Goal: Task Accomplishment & Management: Manage account settings

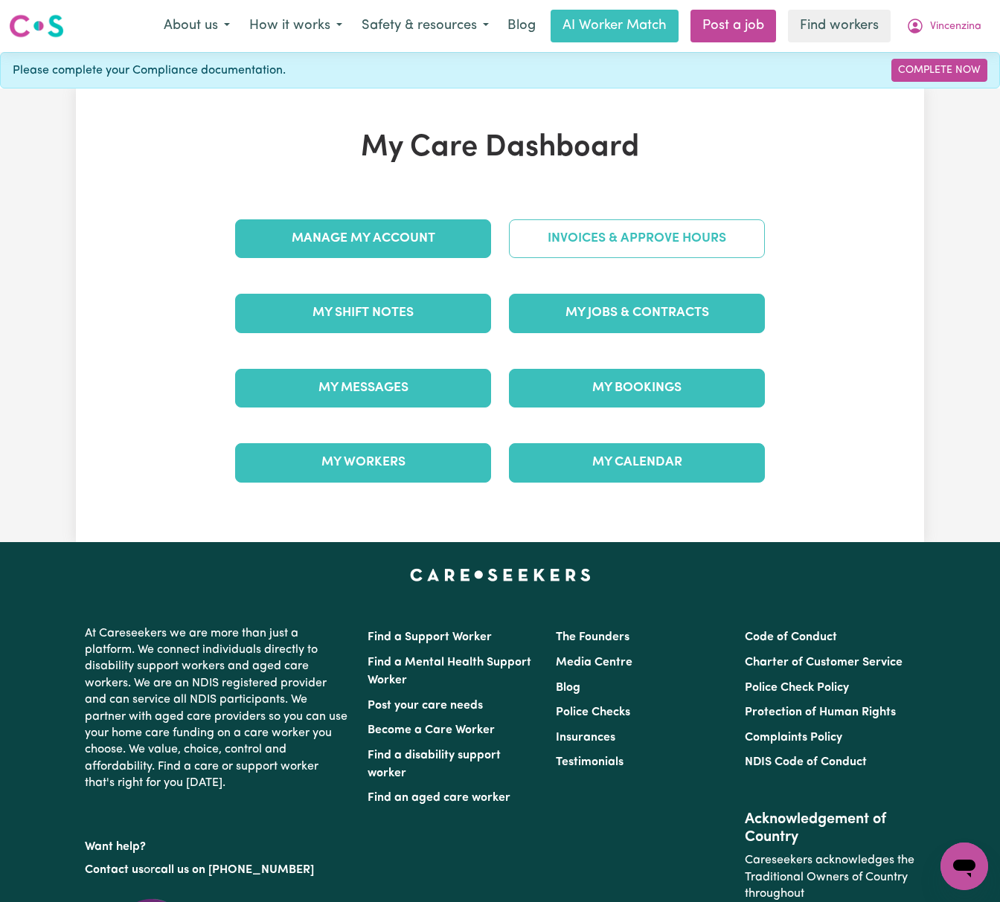
click at [665, 228] on link "Invoices & Approve Hours" at bounding box center [637, 238] width 256 height 39
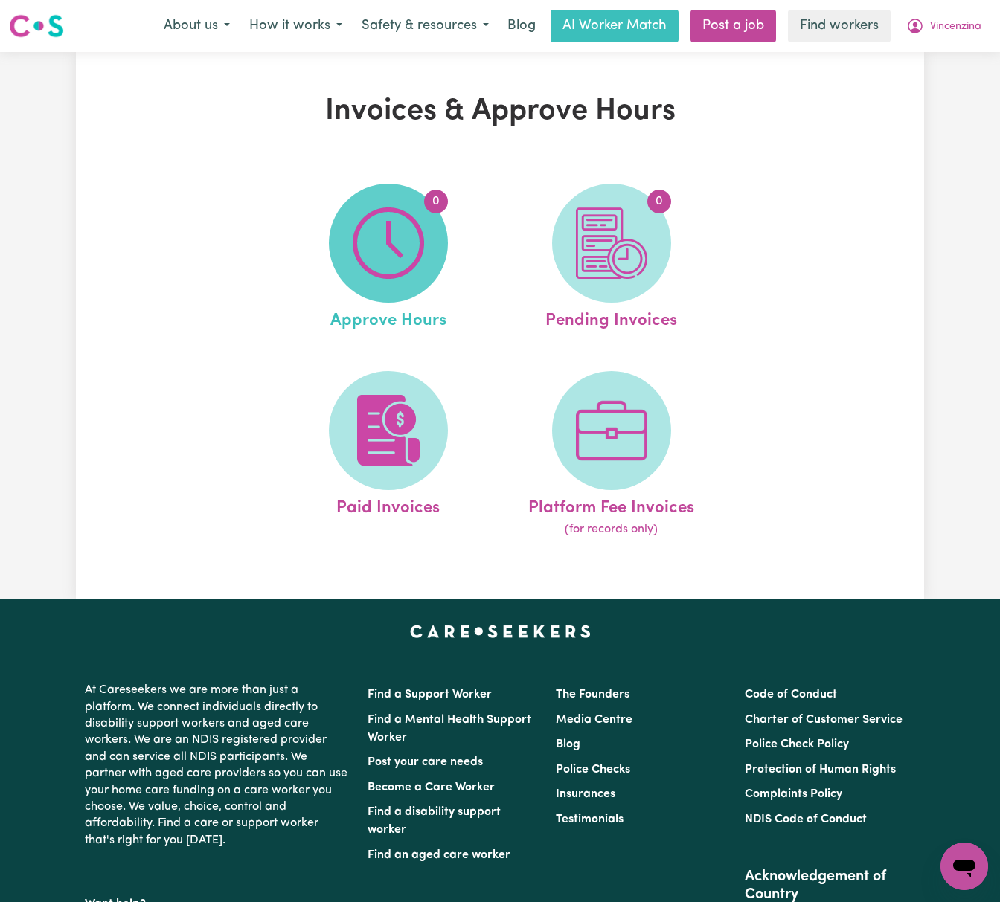
click at [382, 227] on img at bounding box center [388, 243] width 71 height 71
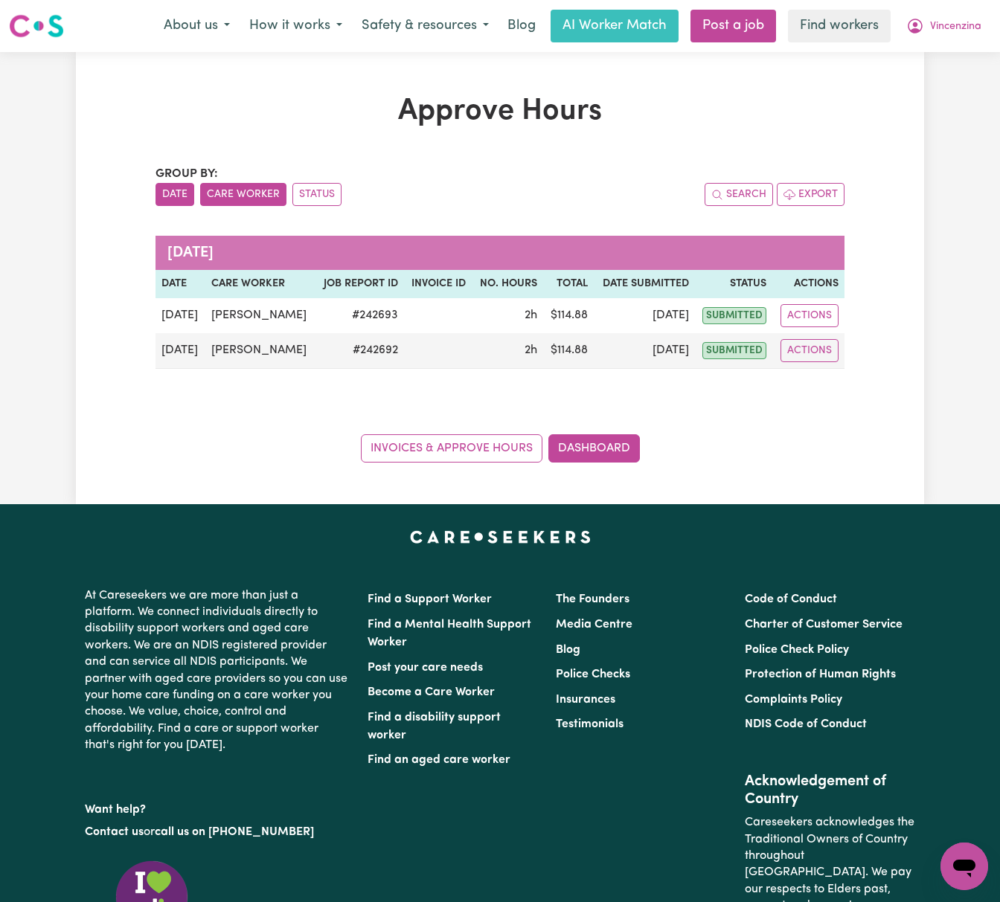
click at [247, 183] on button "Care Worker" at bounding box center [243, 194] width 86 height 23
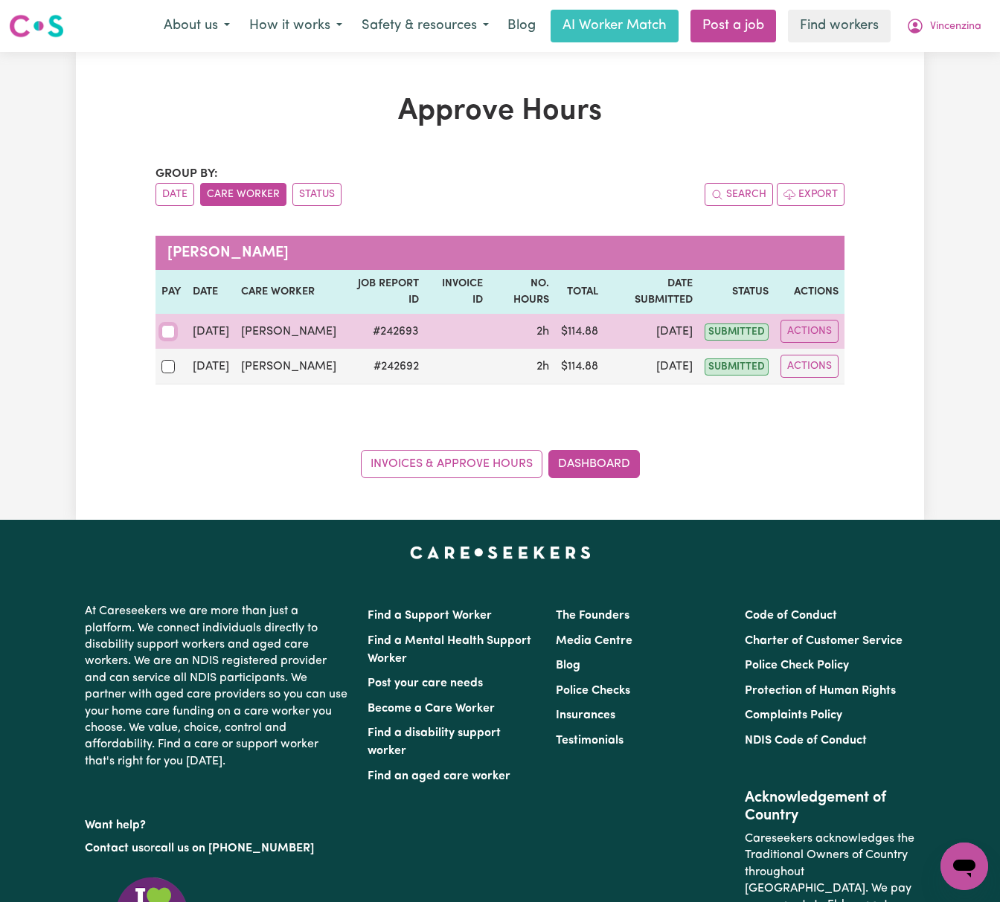
click at [168, 325] on input "checkbox" at bounding box center [167, 331] width 13 height 13
checkbox input "true"
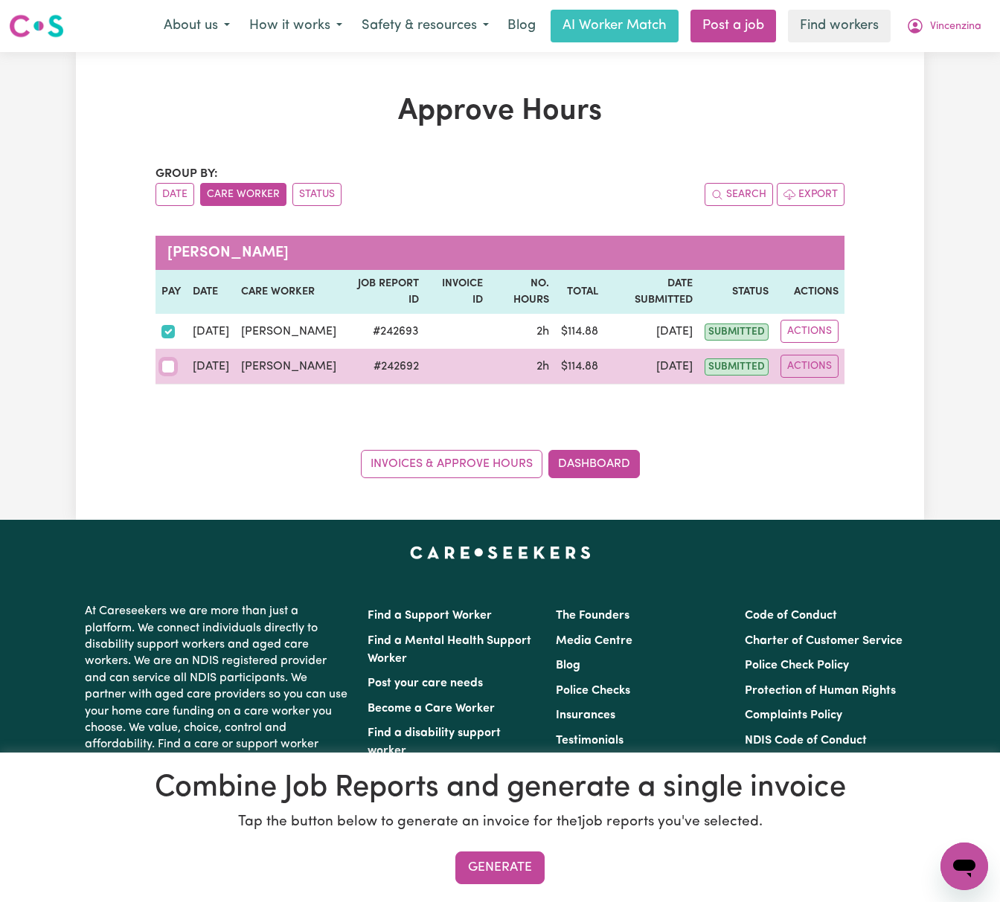
click at [164, 360] on input "checkbox" at bounding box center [167, 366] width 13 height 13
checkbox input "true"
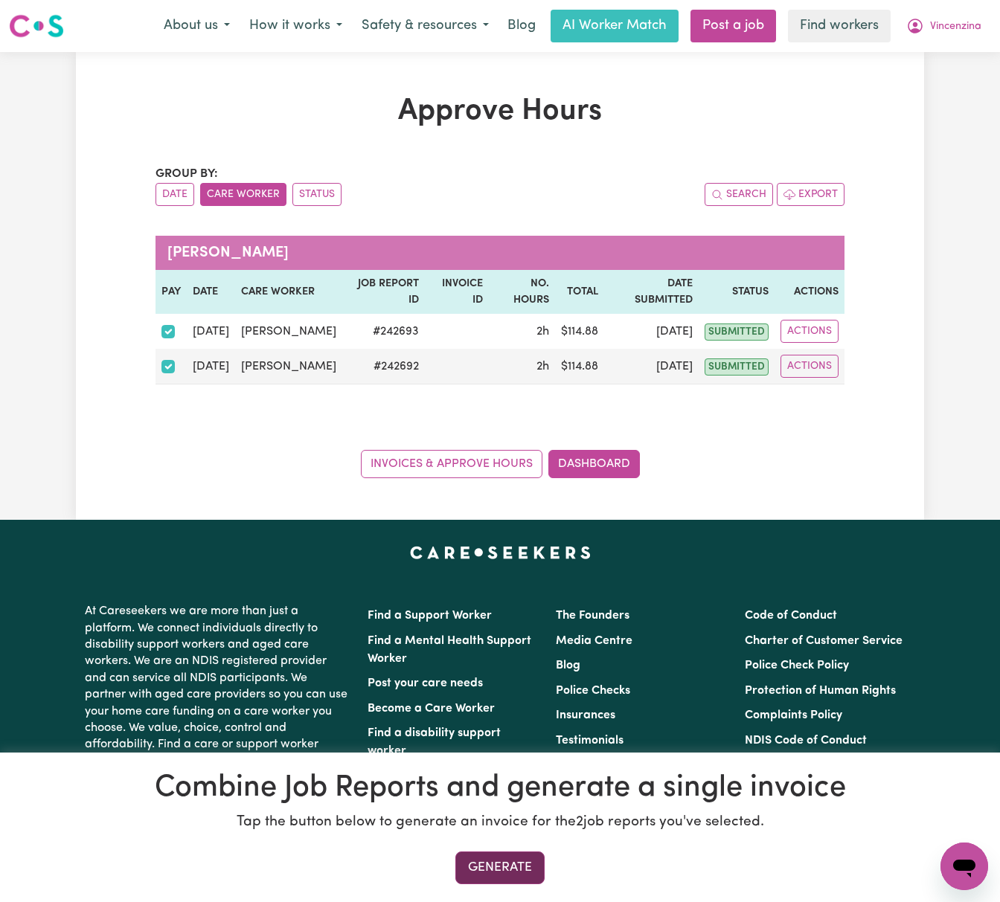
click at [492, 864] on button "Generate" at bounding box center [499, 868] width 89 height 33
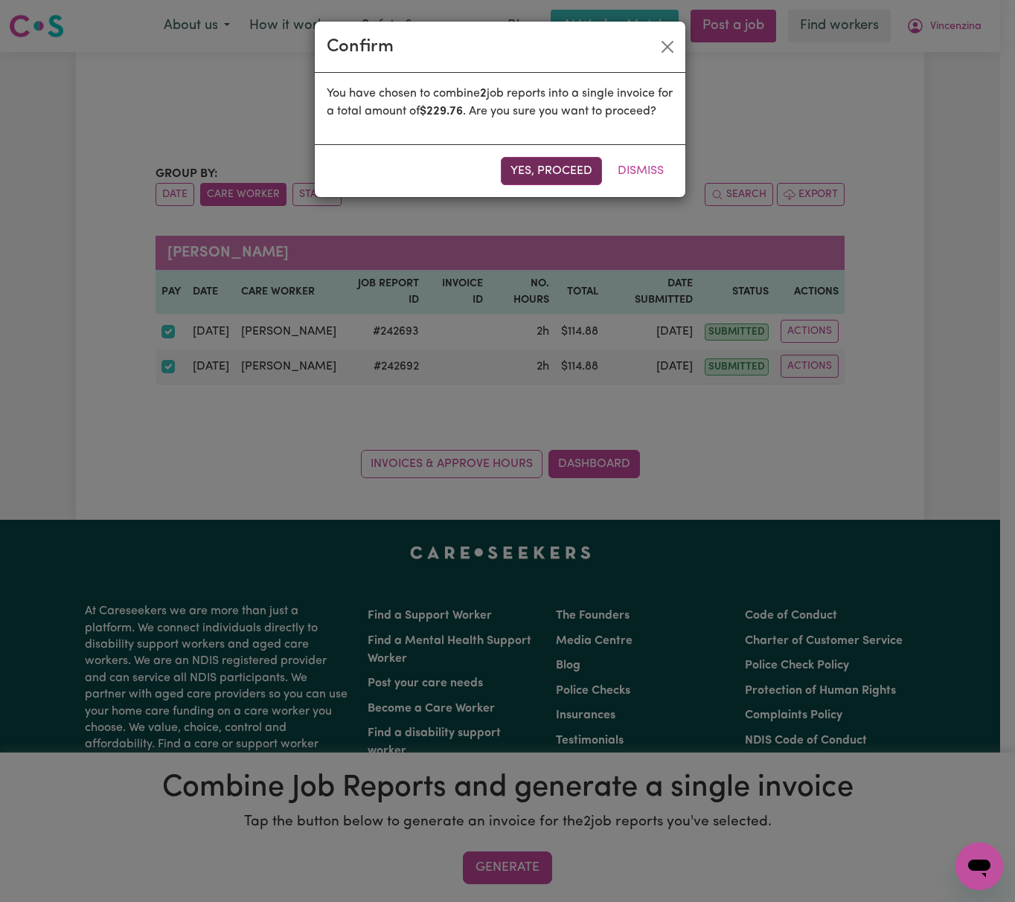
click at [575, 185] on button "Yes, proceed" at bounding box center [551, 171] width 101 height 28
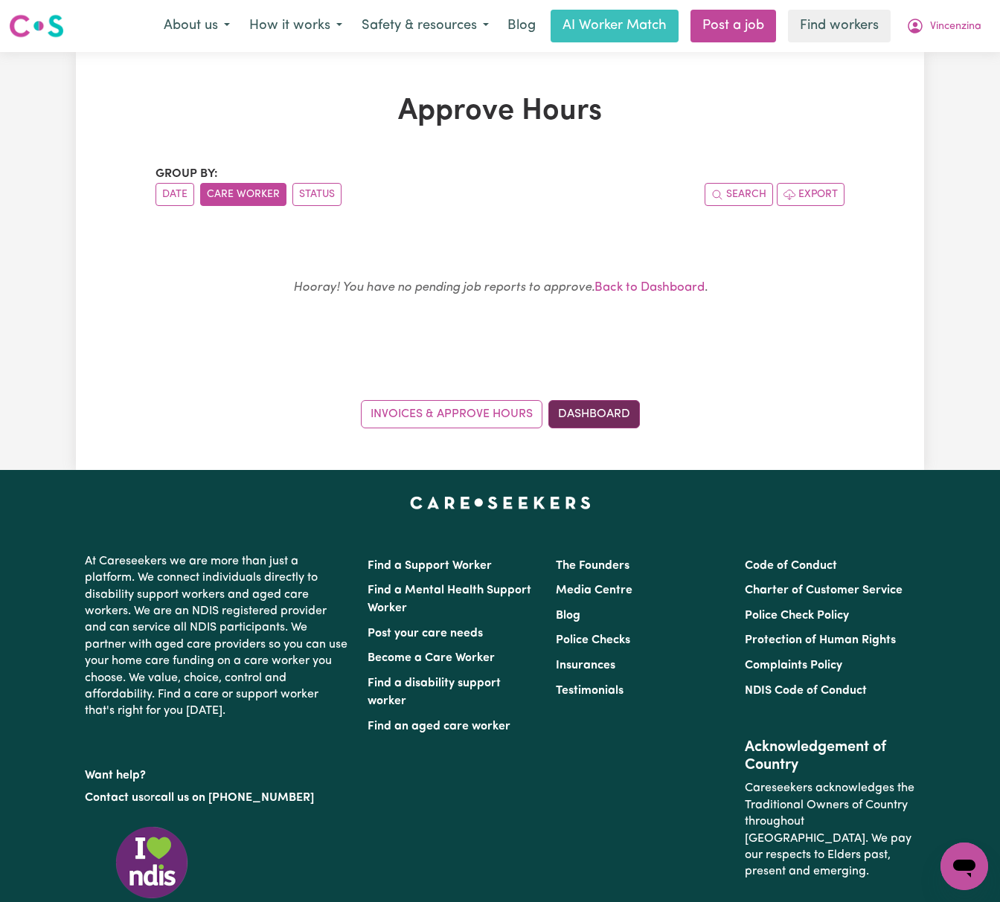
click at [635, 405] on link "Dashboard" at bounding box center [593, 414] width 91 height 28
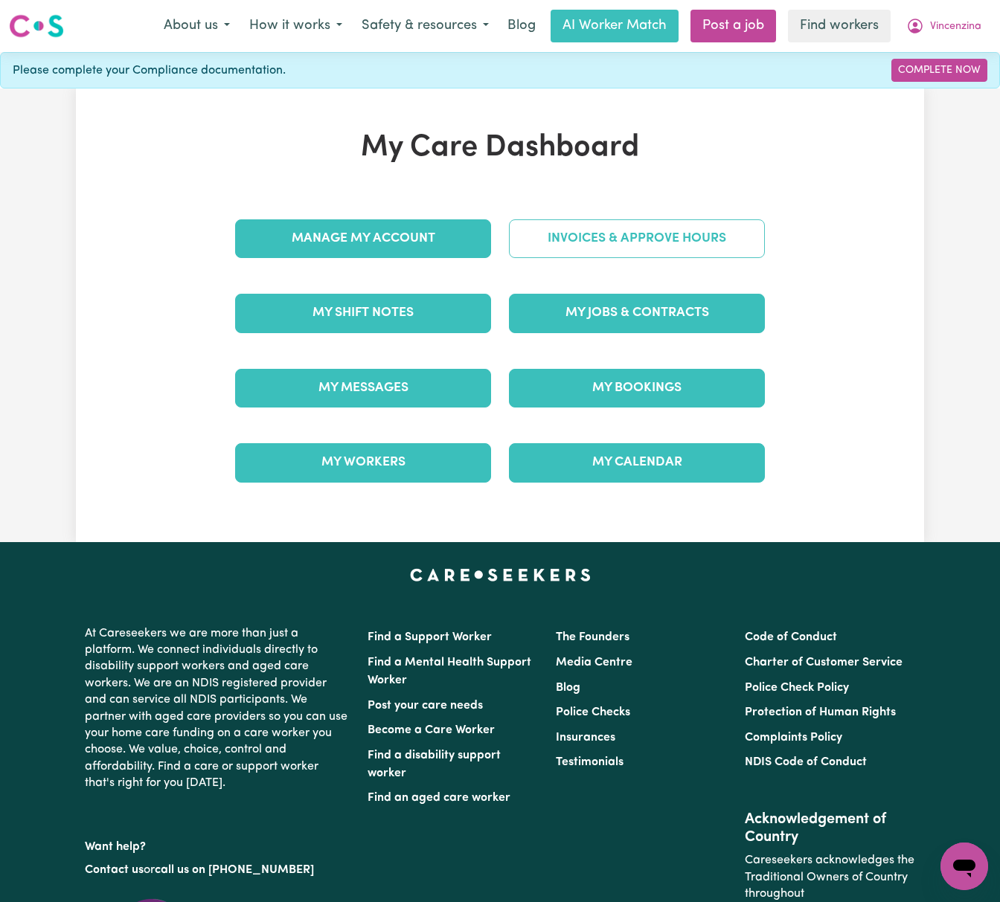
click at [741, 234] on link "Invoices & Approve Hours" at bounding box center [637, 238] width 256 height 39
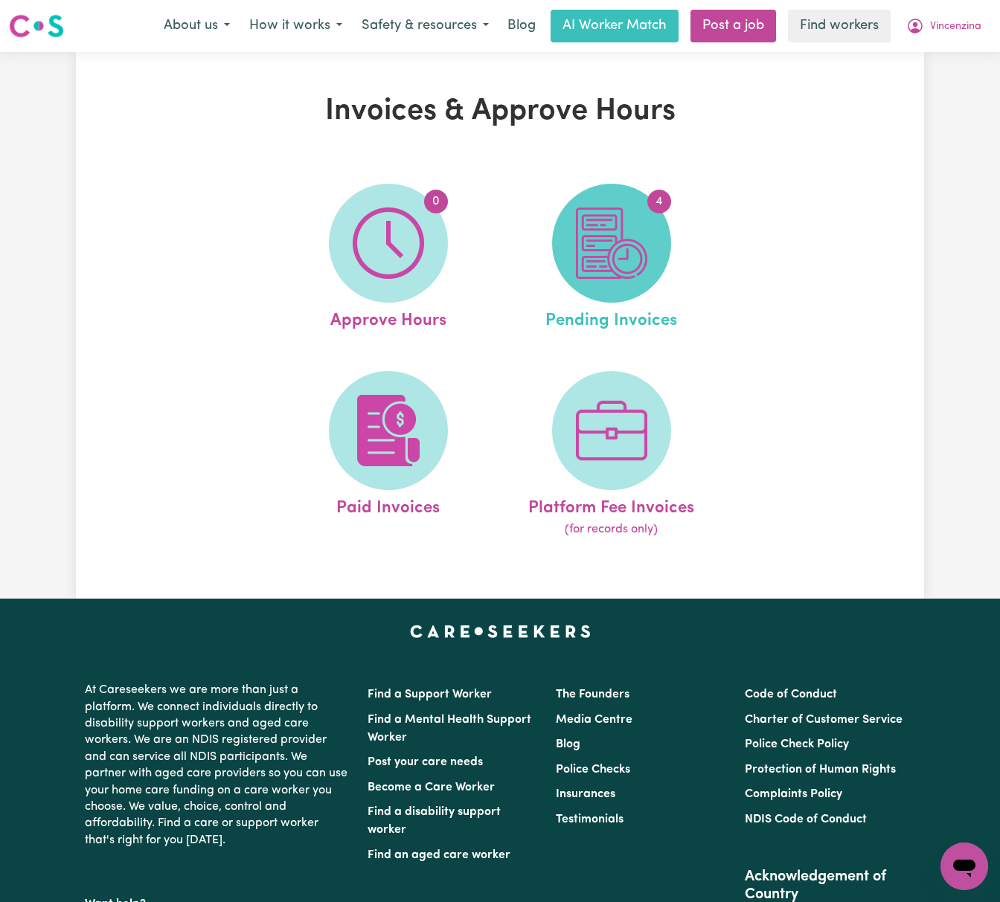
click at [632, 247] on img at bounding box center [611, 243] width 71 height 71
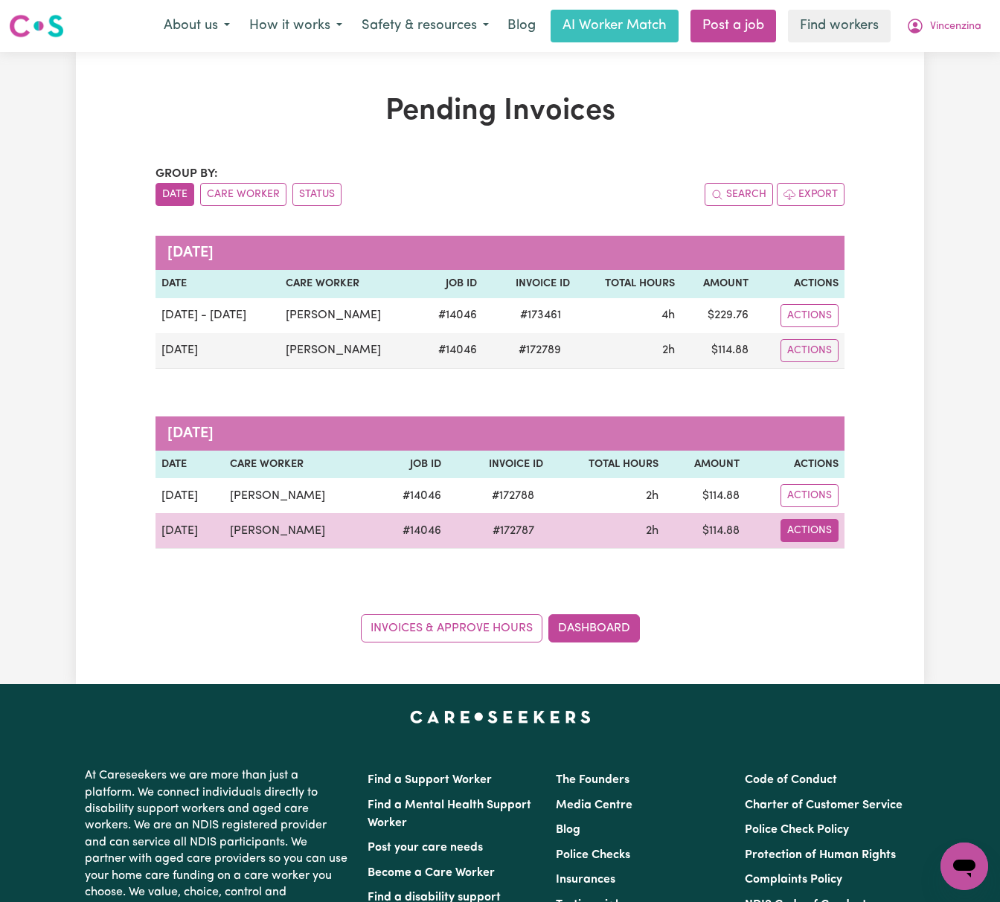
click at [819, 534] on button "Actions" at bounding box center [809, 530] width 58 height 23
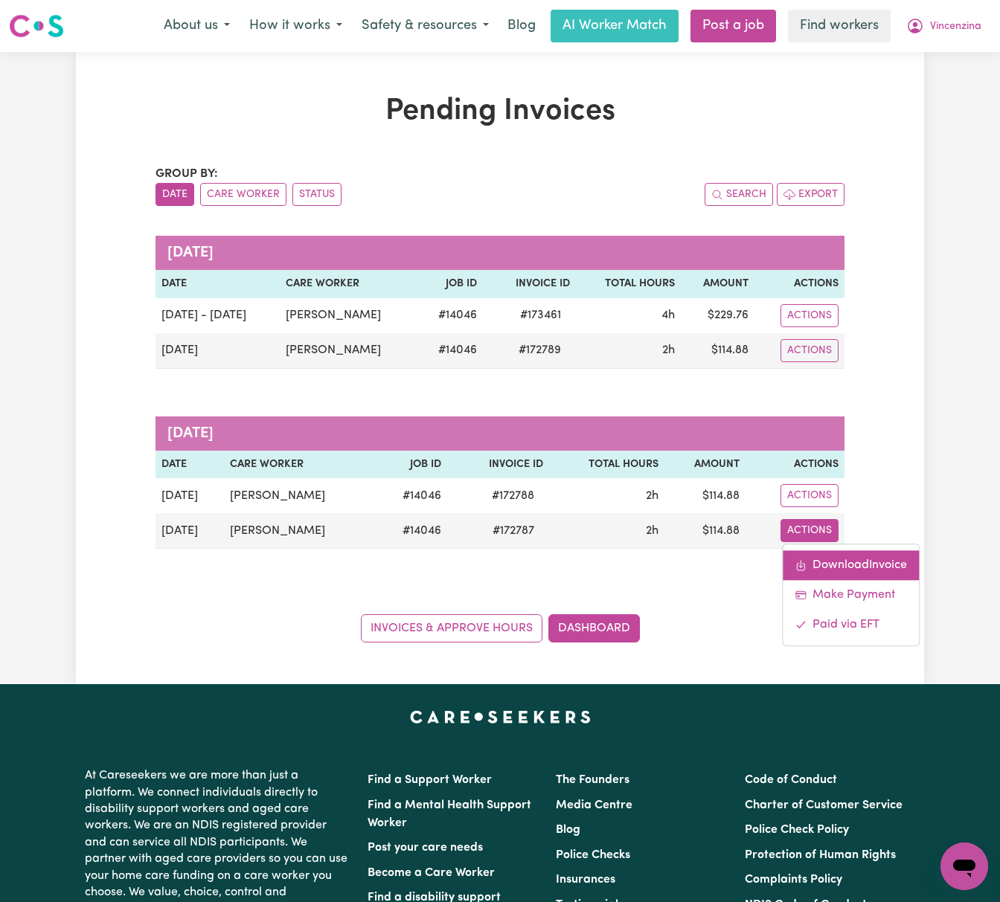
click at [834, 555] on link "Download Invoice" at bounding box center [850, 566] width 136 height 30
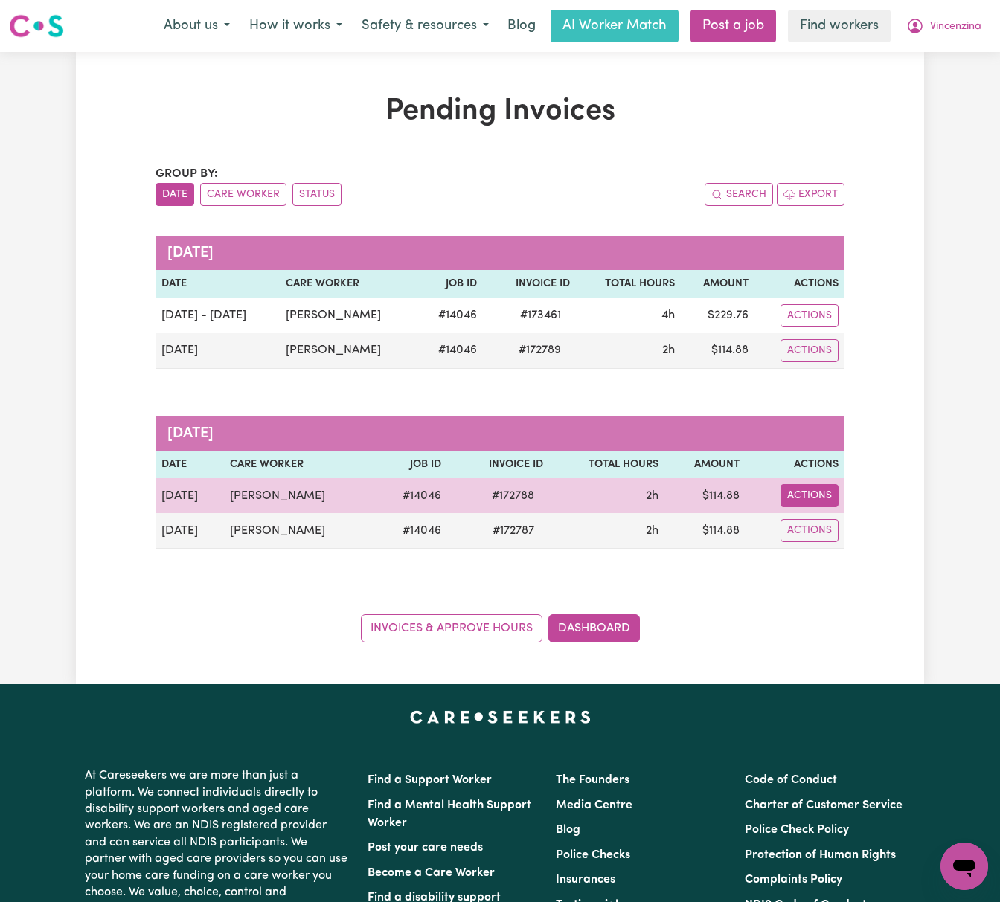
click at [826, 498] on button "Actions" at bounding box center [809, 495] width 58 height 23
click at [848, 527] on link "Download Invoice" at bounding box center [850, 531] width 136 height 30
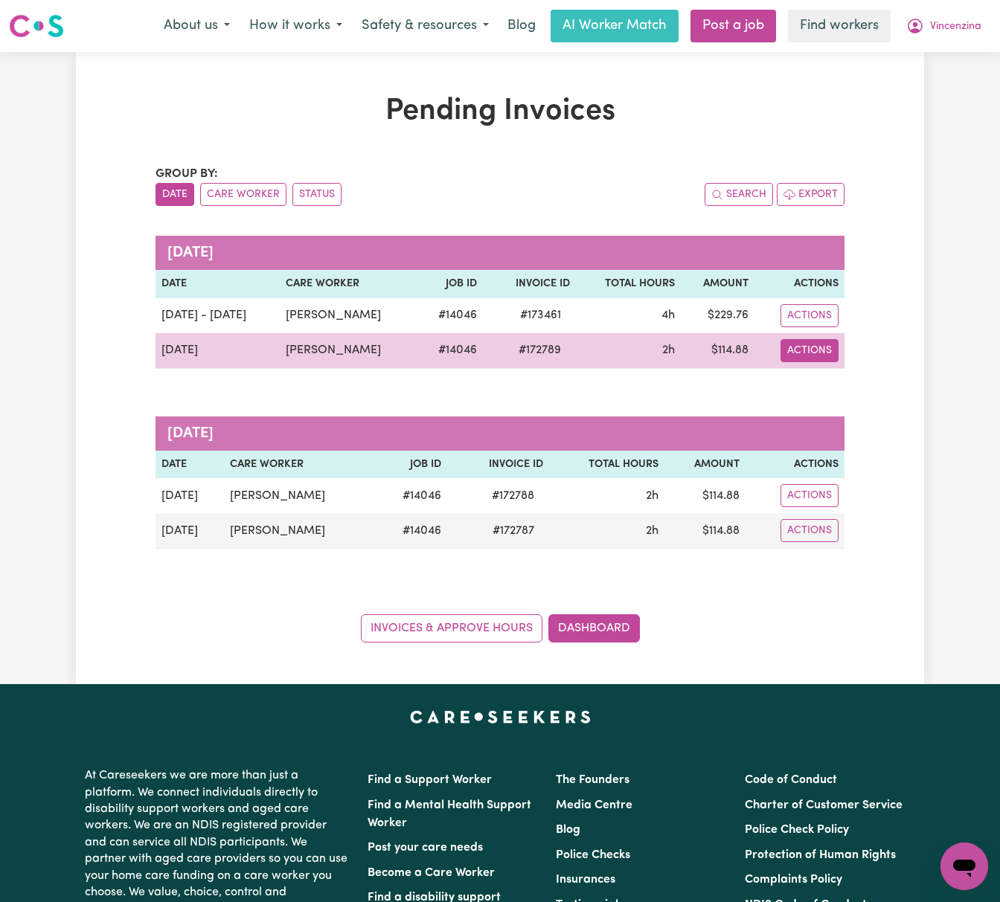
click at [811, 353] on button "Actions" at bounding box center [809, 350] width 58 height 23
click at [835, 390] on link "Download Invoice" at bounding box center [853, 385] width 136 height 30
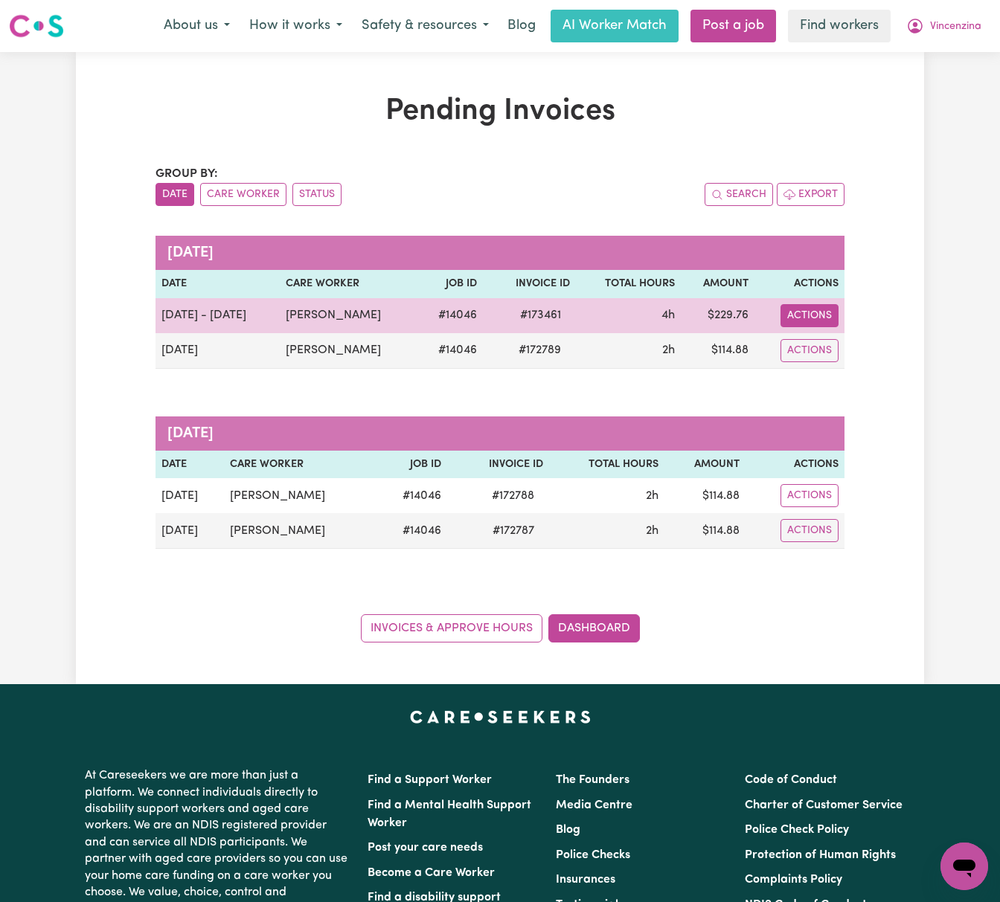
click at [804, 312] on button "Actions" at bounding box center [809, 315] width 58 height 23
click at [843, 348] on link "Download Invoice" at bounding box center [853, 350] width 136 height 30
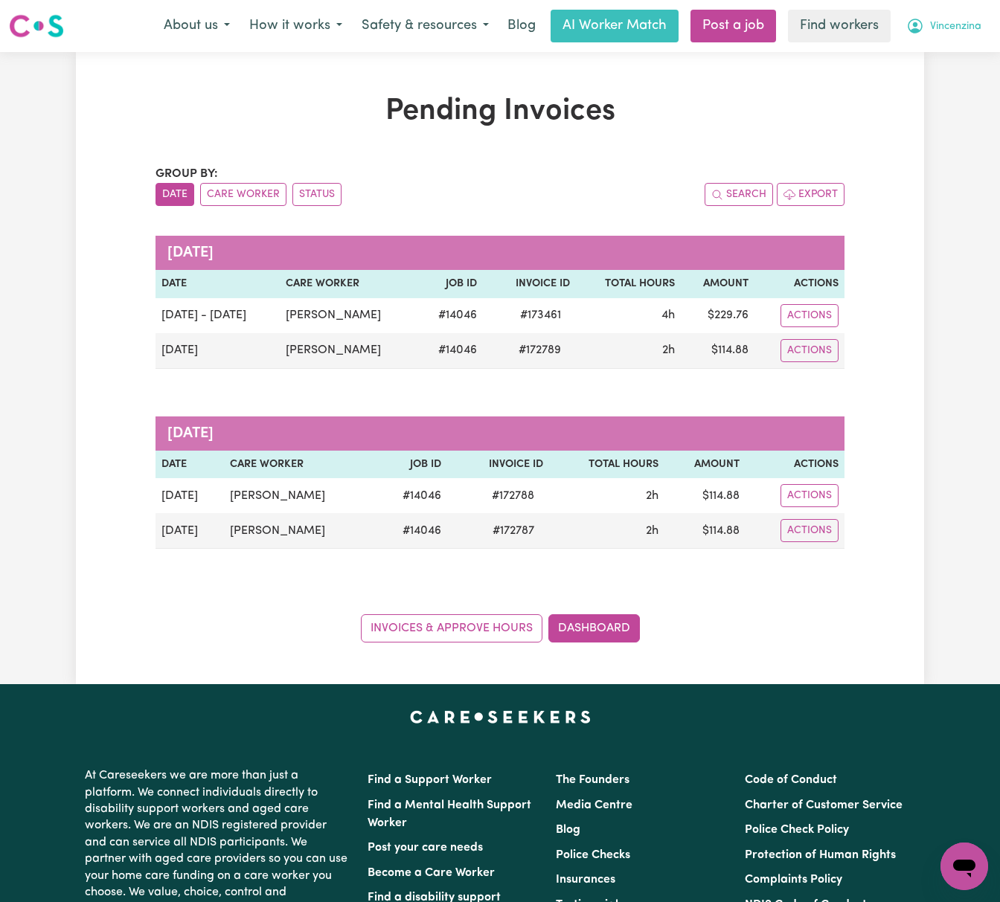
click at [949, 28] on span "Vincenzina" at bounding box center [955, 27] width 51 height 16
click at [938, 85] on link "Logout" at bounding box center [931, 85] width 118 height 28
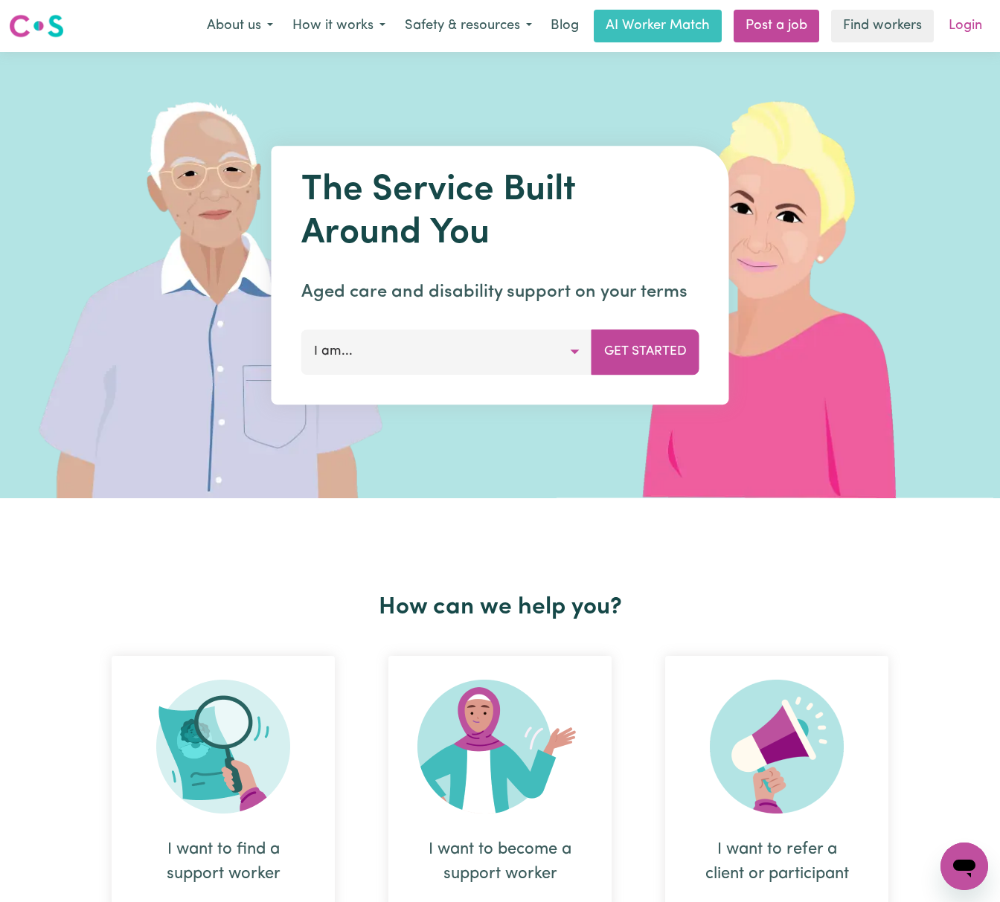
click at [950, 24] on link "Login" at bounding box center [964, 26] width 51 height 33
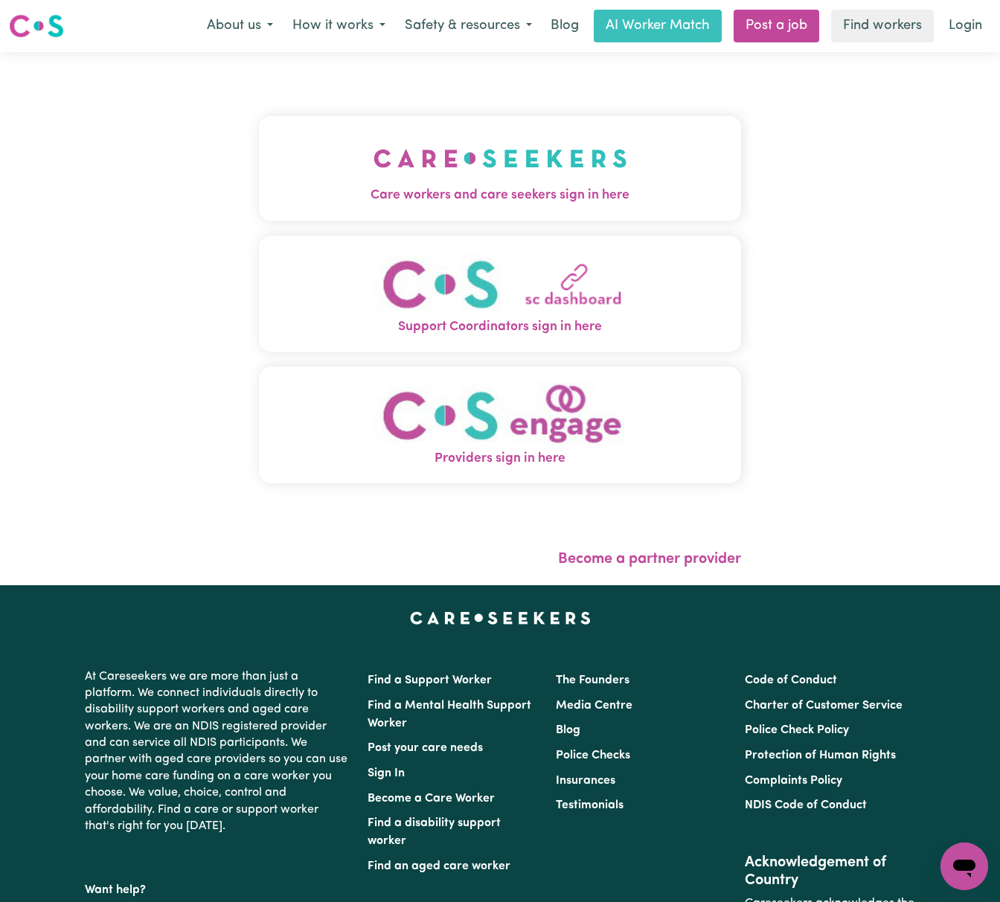
click at [373, 161] on img "Care workers and care seekers sign in here" at bounding box center [500, 158] width 254 height 55
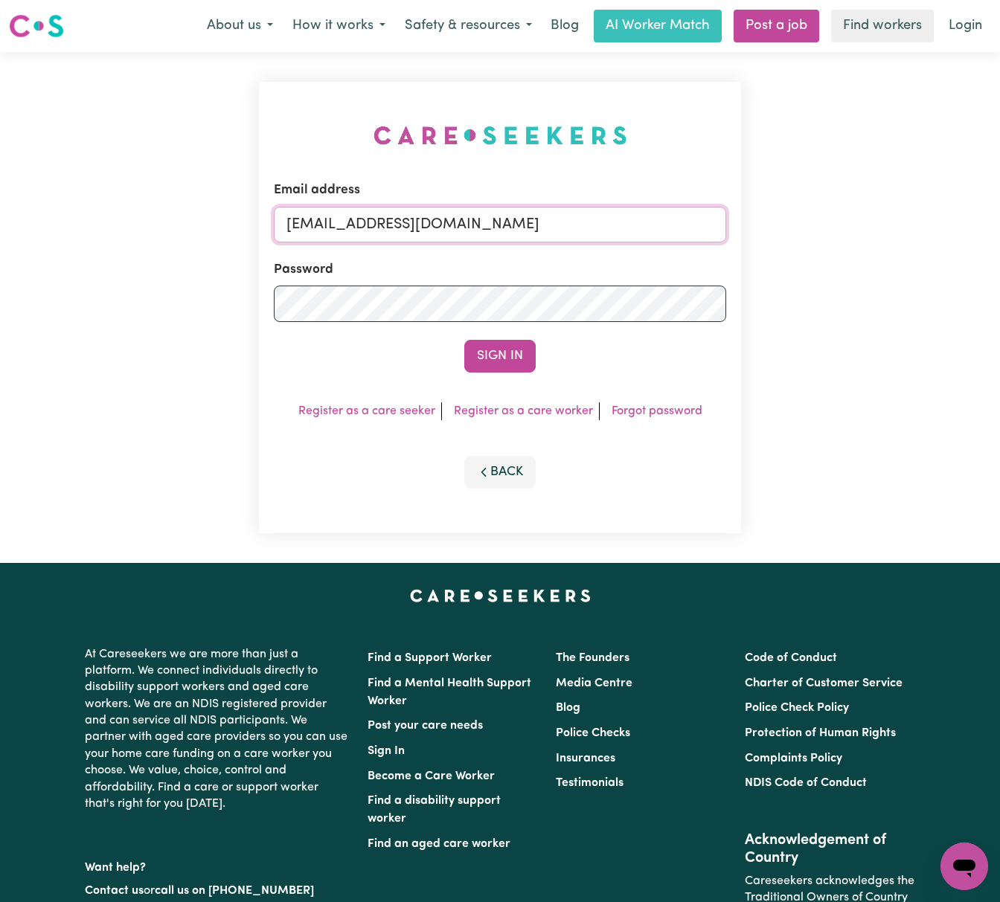
drag, startPoint x: 369, startPoint y: 214, endPoint x: 1009, endPoint y: 215, distance: 639.6
click at [999, 214] on html "Menu About us How it works Safety & resources Blog AI Worker Match Post a job F…" at bounding box center [500, 601] width 1000 height 1203
paste input "[EMAIL_ADDRESS][DOMAIN_NAME]"
type input "[EMAIL_ADDRESS][DOMAIN_NAME]"
click at [464, 340] on button "Sign In" at bounding box center [499, 356] width 71 height 33
